Goal: Transaction & Acquisition: Purchase product/service

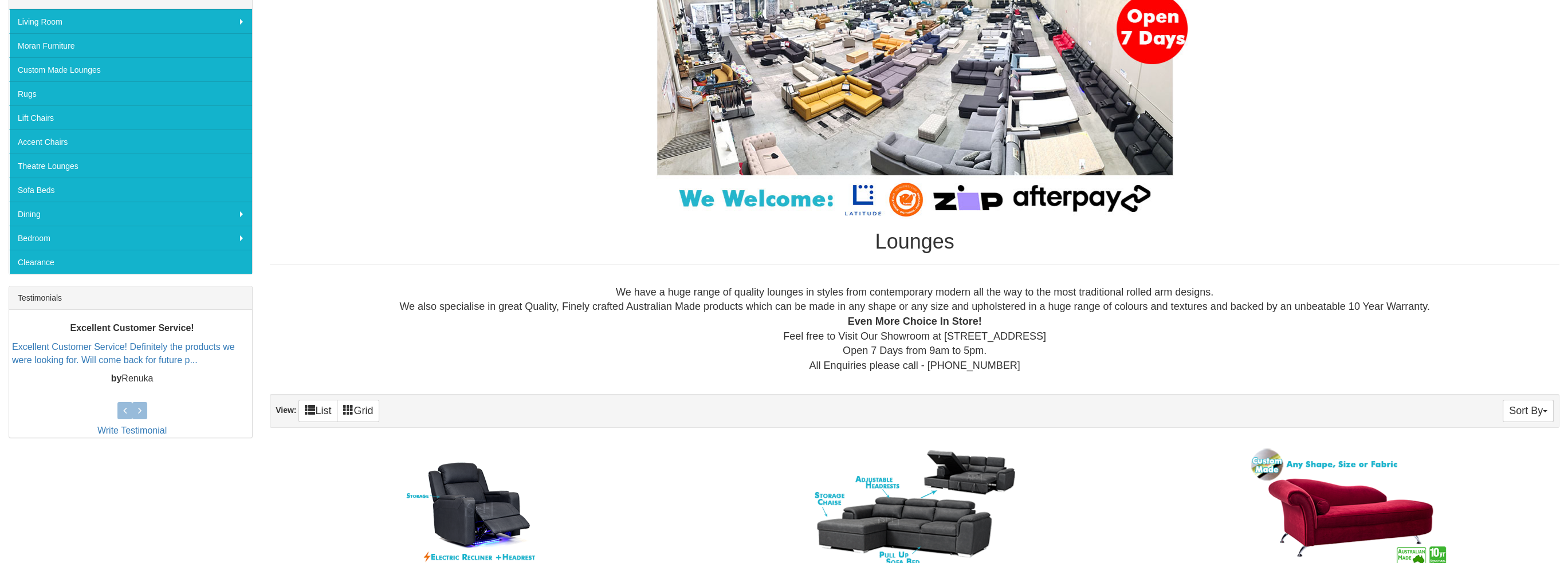
scroll to position [516, 0]
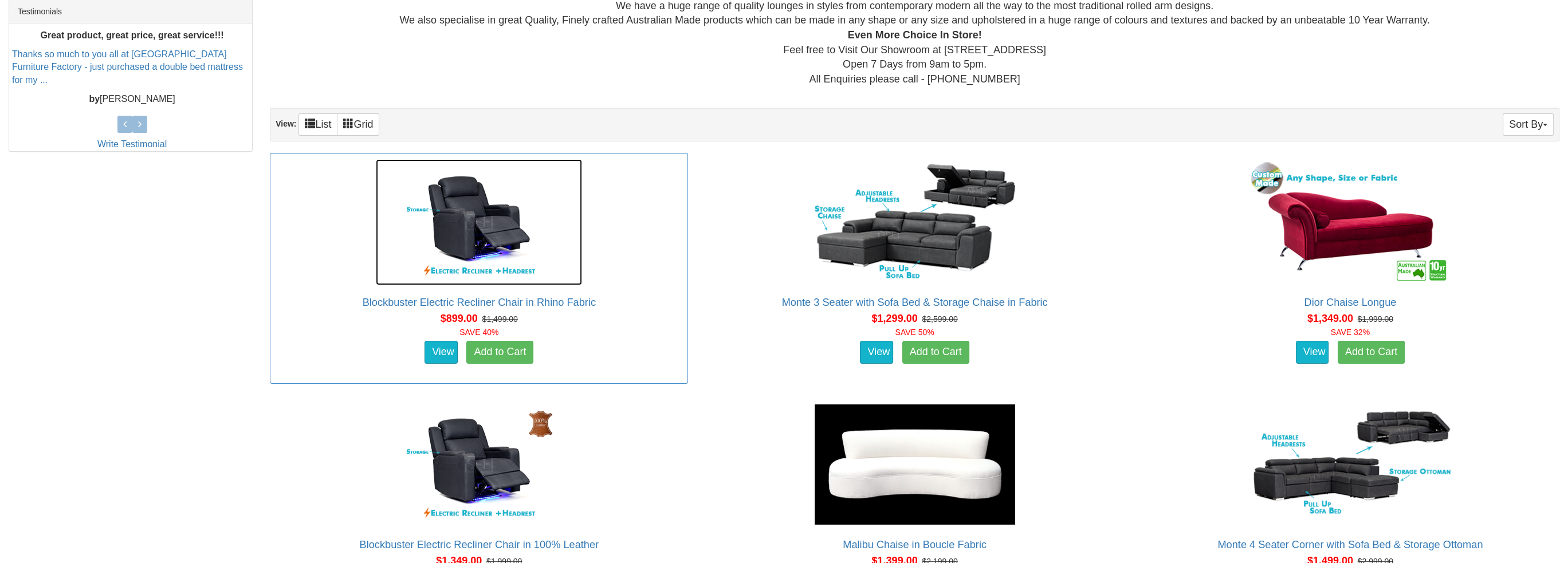
click at [477, 265] on img at bounding box center [478, 222] width 206 height 126
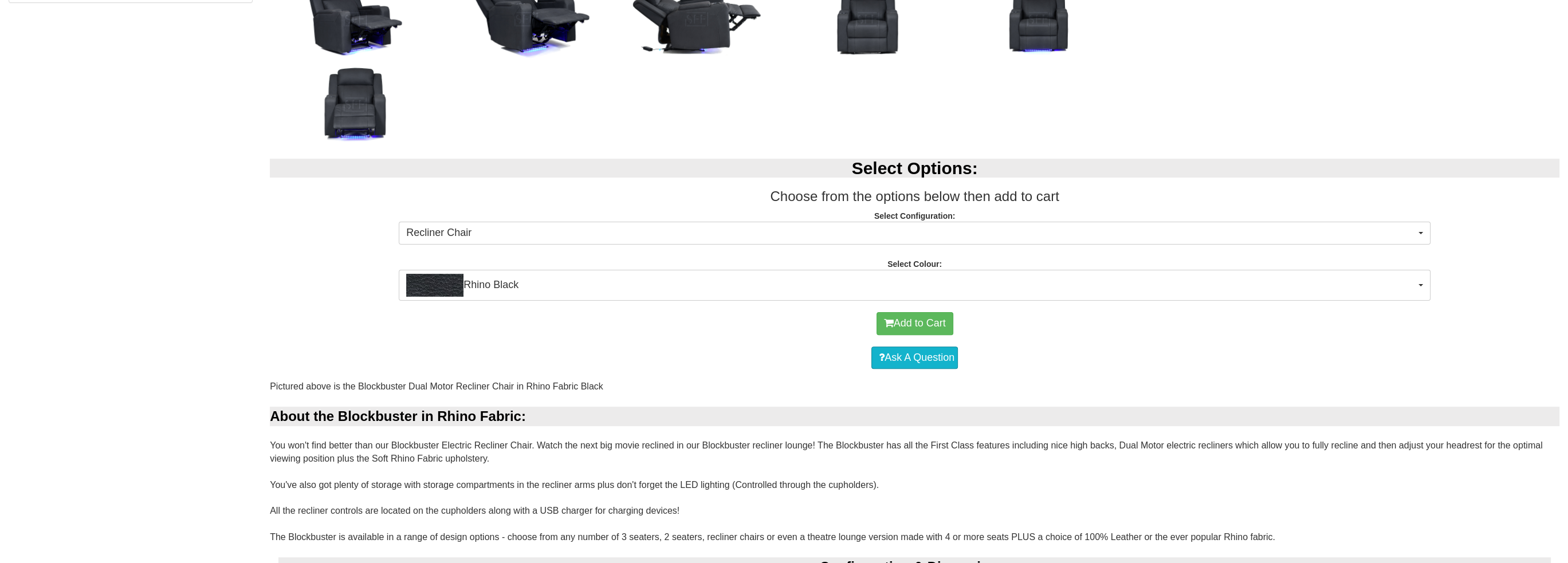
scroll to position [573, 0]
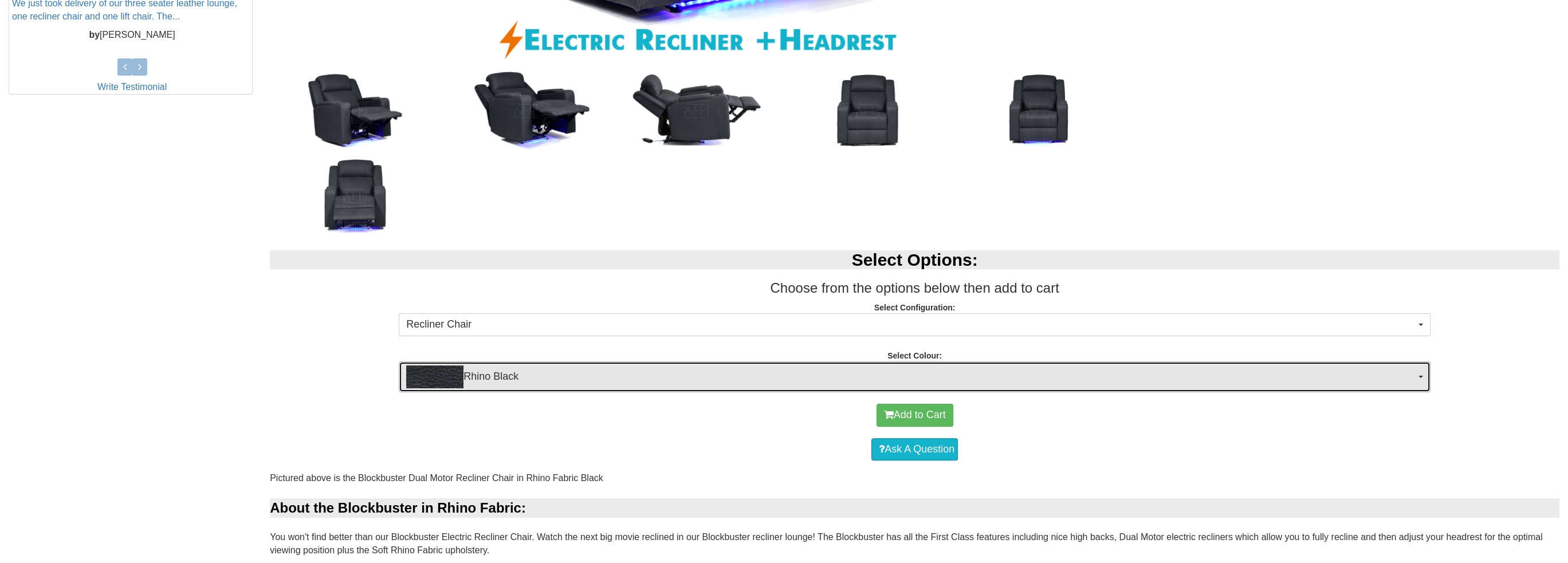
click at [1415, 375] on span "Rhino Black" at bounding box center [910, 377] width 1009 height 23
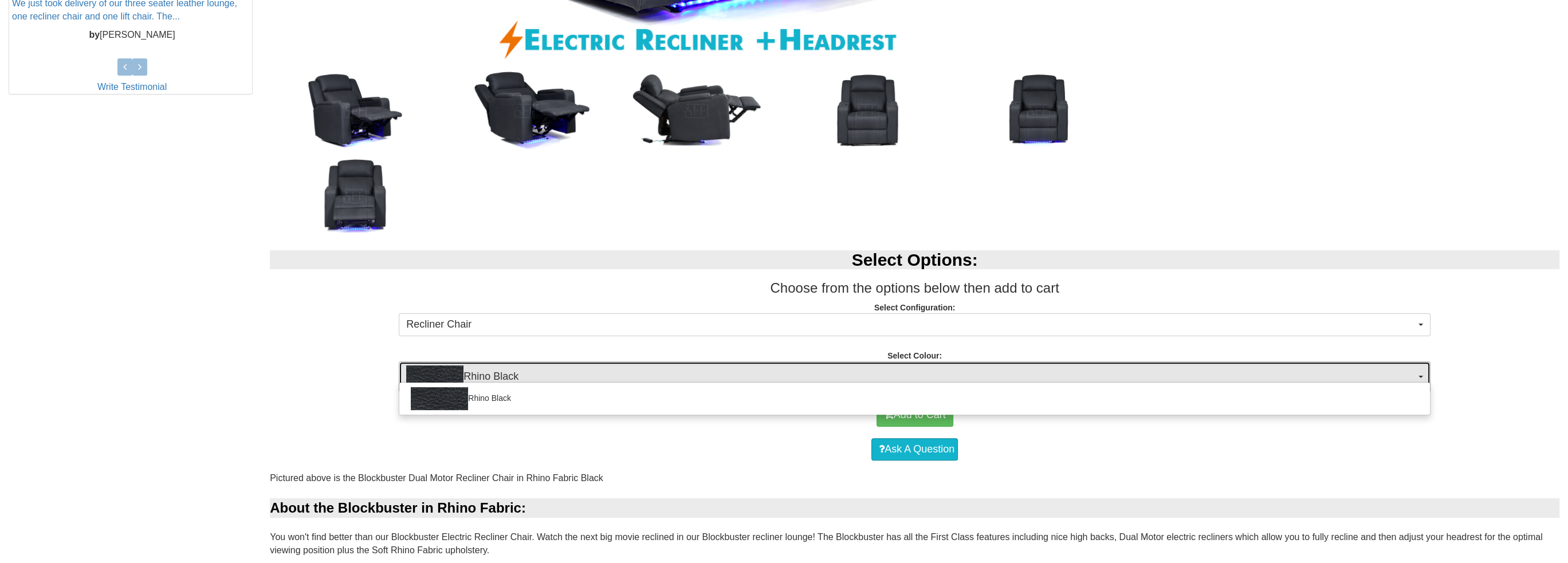
click at [1415, 375] on span "Rhino Black" at bounding box center [910, 377] width 1009 height 23
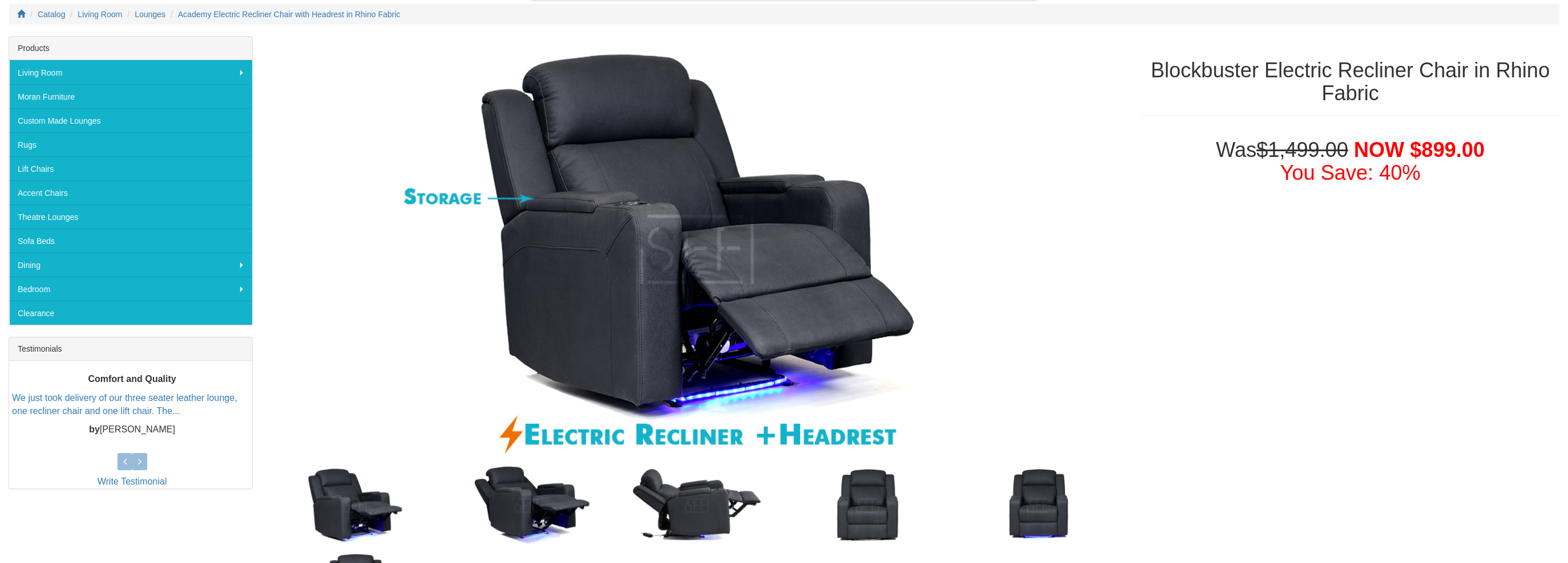
scroll to position [172, 0]
